Goal: Information Seeking & Learning: Learn about a topic

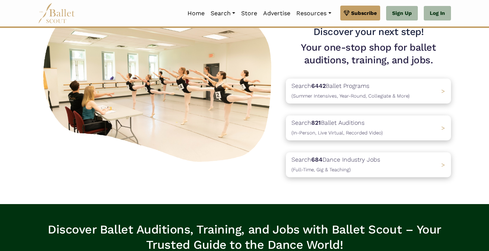
scroll to position [68, 0]
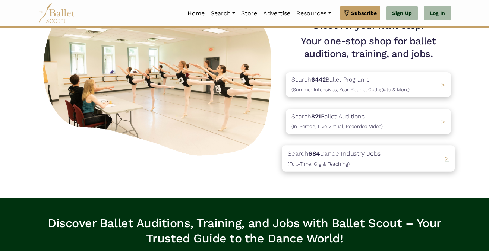
click at [304, 155] on p "Search 684 Dance Industry Jobs (Full-Time, Gig & Teaching)" at bounding box center [334, 158] width 93 height 20
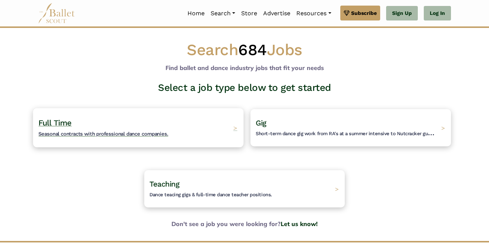
click at [145, 126] on h4 "Full Time Seasonal contracts with professional dance companies." at bounding box center [103, 128] width 130 height 21
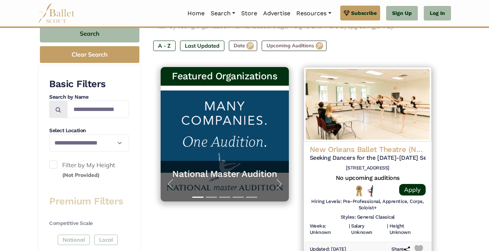
scroll to position [126, 0]
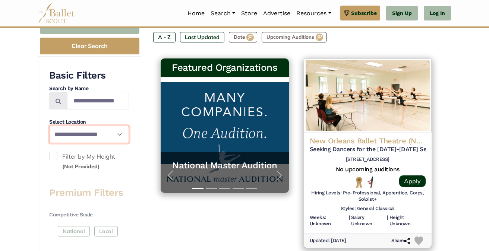
click at [122, 134] on select "**********" at bounding box center [89, 135] width 80 height 18
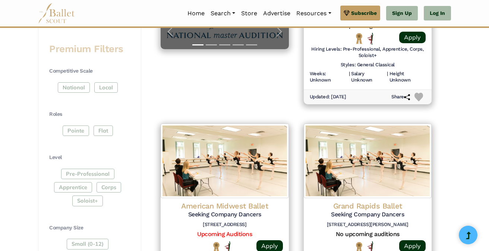
scroll to position [274, 0]
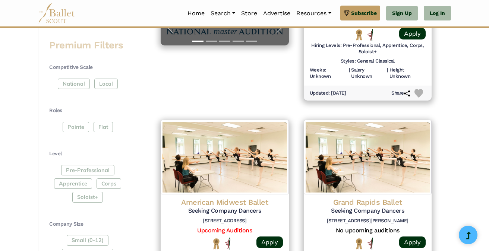
click at [78, 85] on div "National Local" at bounding box center [89, 85] width 80 height 13
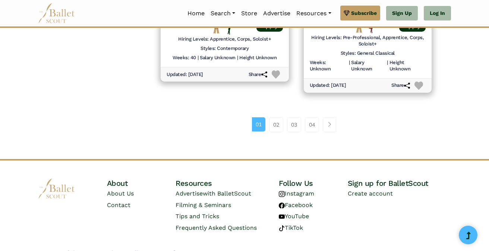
scroll to position [1132, 0]
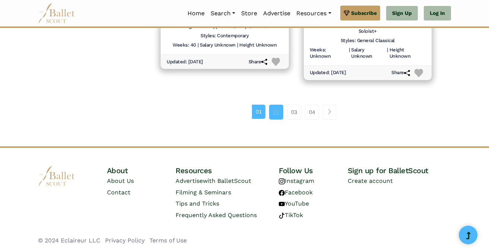
click at [279, 113] on link "02" at bounding box center [276, 112] width 14 height 15
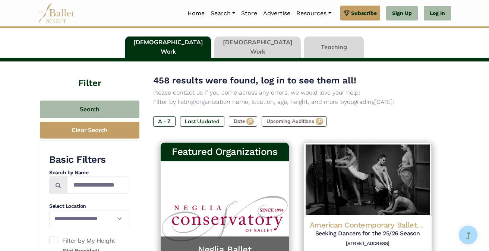
scroll to position [44, 0]
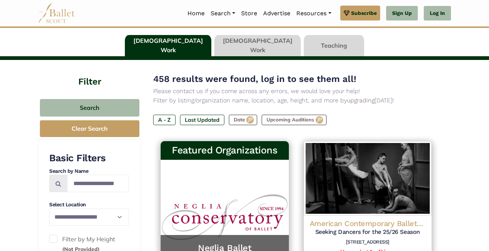
click at [311, 44] on link at bounding box center [334, 45] width 60 height 21
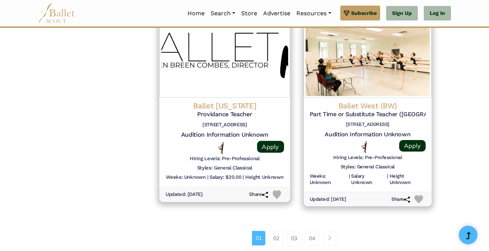
scroll to position [993, 0]
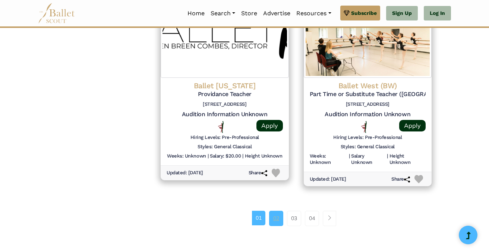
click at [275, 217] on link "02" at bounding box center [276, 218] width 14 height 15
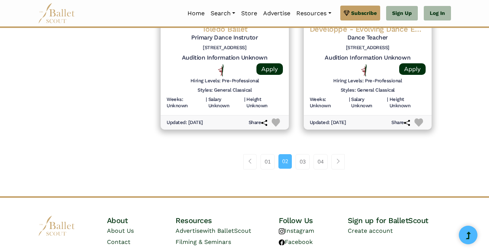
scroll to position [1072, 0]
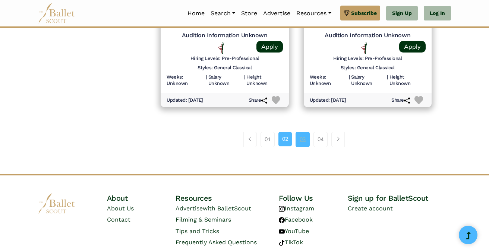
click at [302, 141] on link "03" at bounding box center [303, 139] width 14 height 15
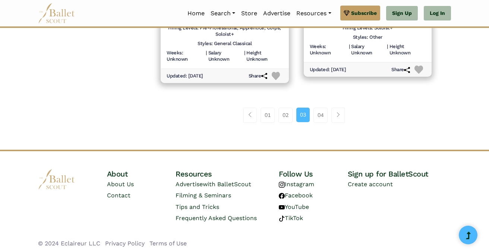
scroll to position [1106, 0]
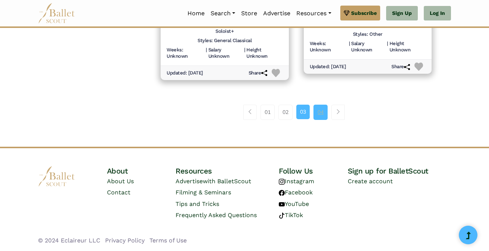
click at [319, 110] on link "04" at bounding box center [321, 112] width 14 height 15
click at [340, 111] on span "Page navigation example" at bounding box center [338, 111] width 5 height 5
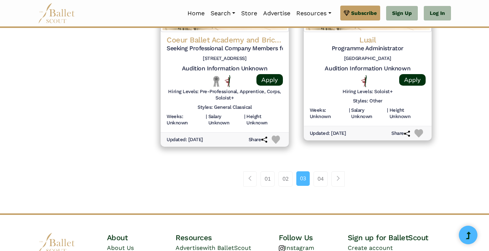
scroll to position [1039, 0]
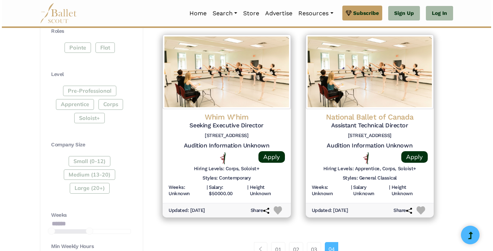
scroll to position [353, 0]
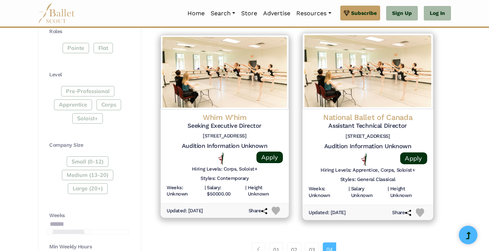
click at [368, 125] on h5 "Assistant Technical Director" at bounding box center [367, 126] width 119 height 8
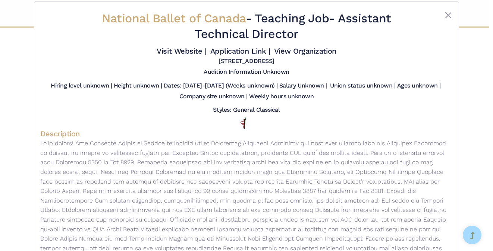
scroll to position [0, 0]
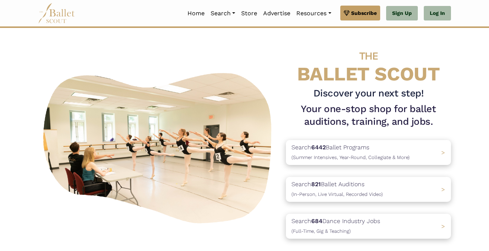
scroll to position [68, 0]
